Goal: Ask a question

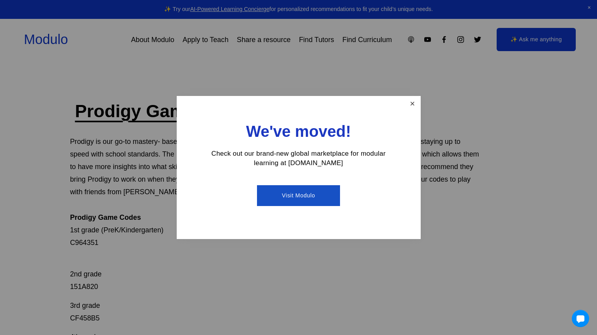
click at [409, 106] on link "Close" at bounding box center [413, 104] width 14 height 14
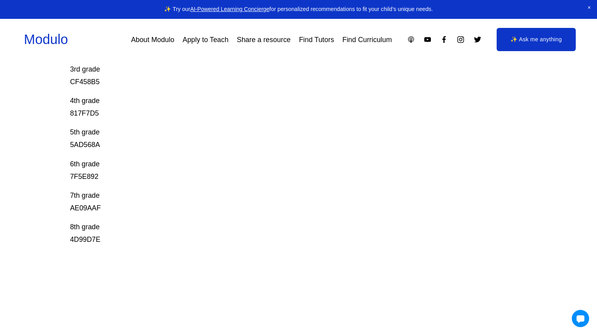
scroll to position [238, 0]
click at [519, 46] on link "✨ Ask me anything" at bounding box center [537, 40] width 80 height 24
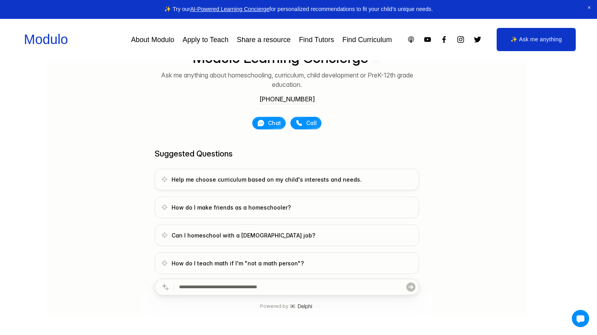
scroll to position [99, 0]
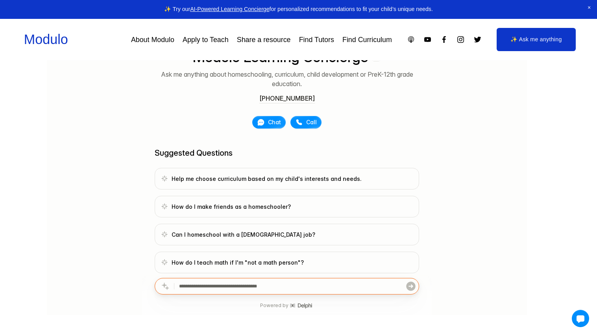
click at [335, 289] on input "text" at bounding box center [292, 286] width 226 height 16
type input "**********"
click button "submit" at bounding box center [411, 286] width 11 height 16
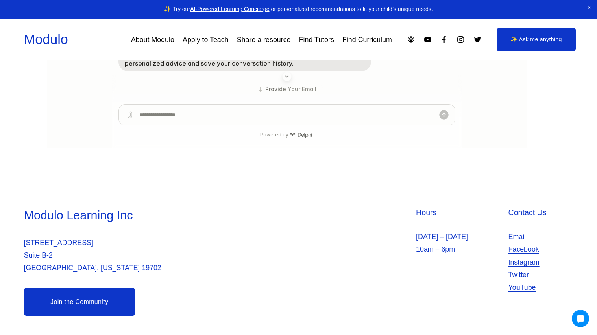
scroll to position [23, 0]
